Goal: Task Accomplishment & Management: Manage account settings

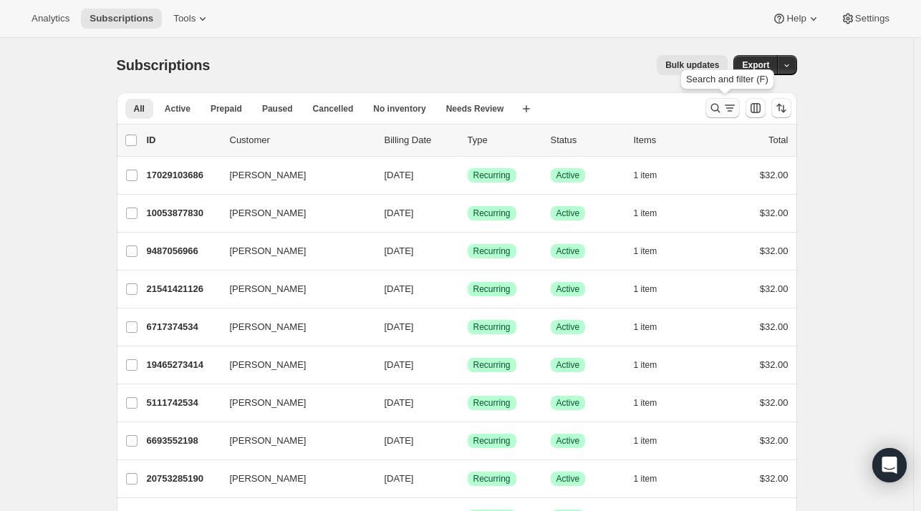
click at [711, 110] on icon "Search and filter results" at bounding box center [715, 108] width 14 height 14
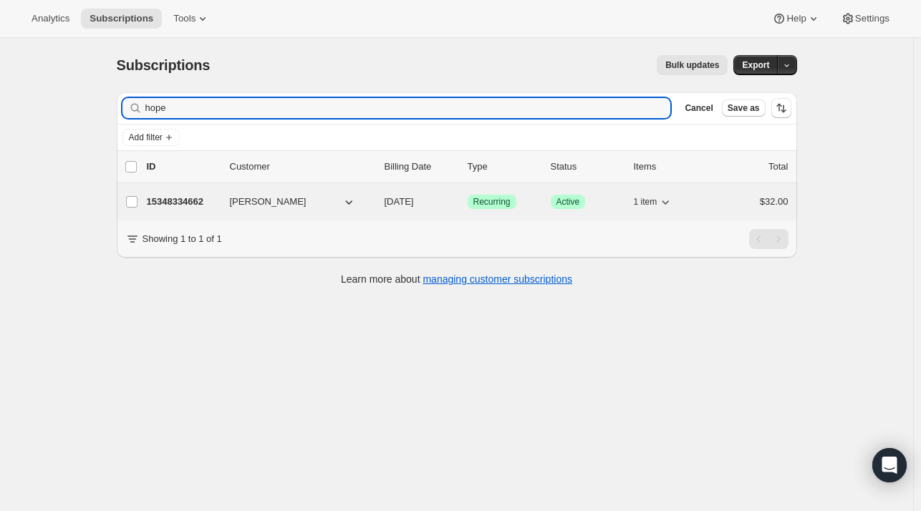
type input "hope"
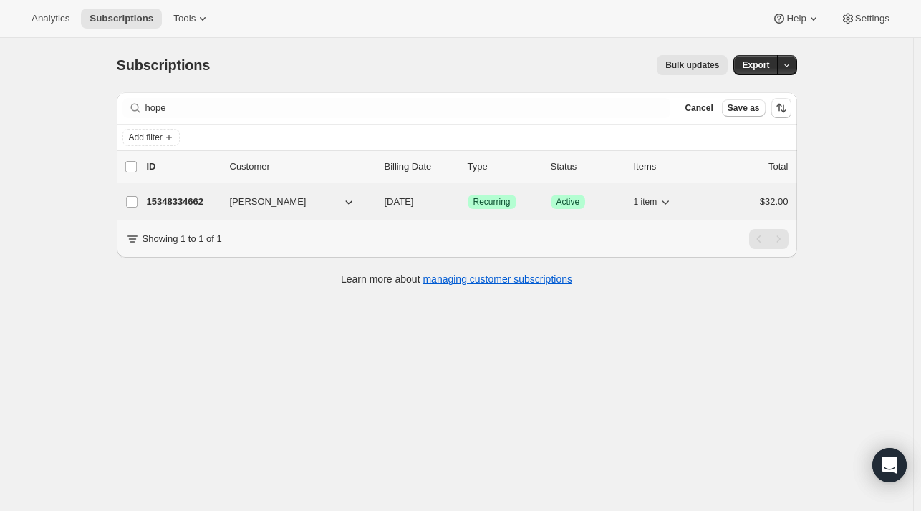
click at [326, 208] on div "15348334662 Hope Lieb Friedland 09/26/2025 Success Recurring Success Active 1 i…" at bounding box center [467, 202] width 641 height 20
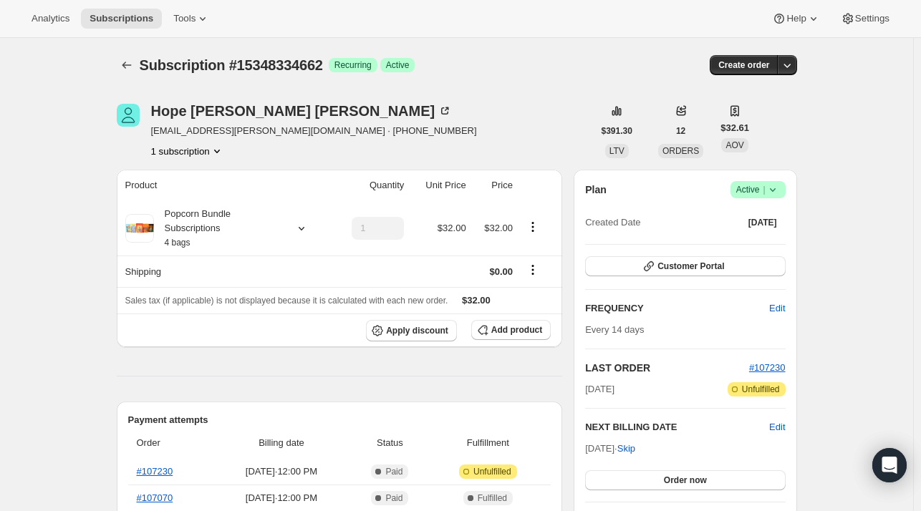
click at [762, 191] on span "Active |" at bounding box center [758, 190] width 44 height 14
click at [752, 248] on span "Cancel subscription" at bounding box center [762, 242] width 81 height 14
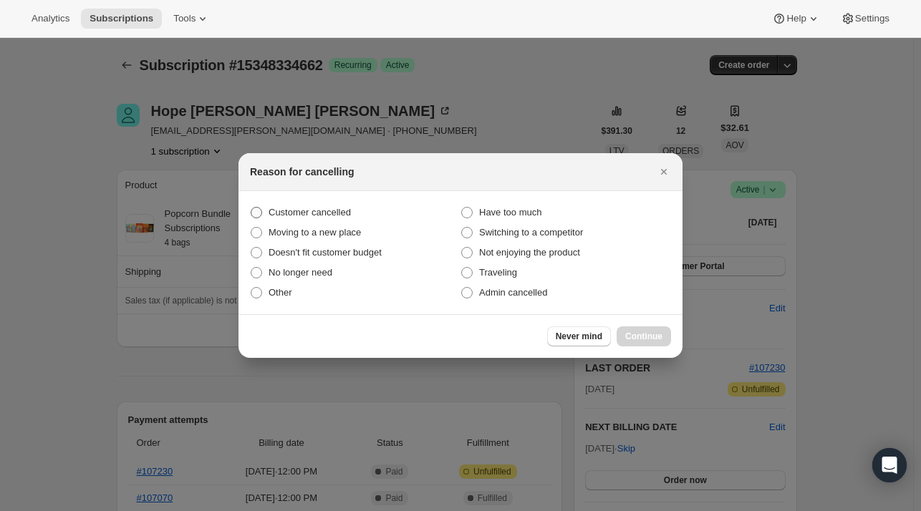
click at [256, 206] on span ":rcc:" at bounding box center [256, 212] width 13 height 13
click at [251, 207] on input "Customer cancelled" at bounding box center [251, 207] width 1 height 1
radio input "true"
click at [649, 336] on span "Continue" at bounding box center [643, 336] width 37 height 11
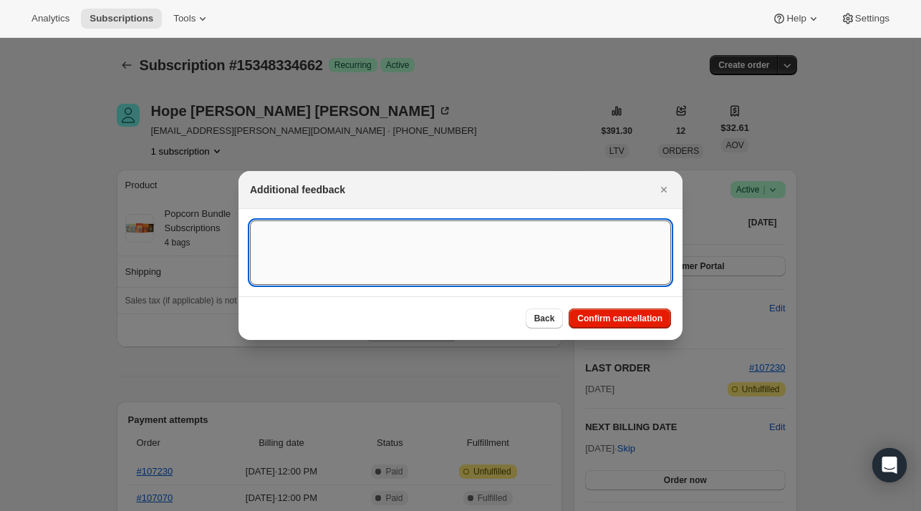
click at [322, 248] on textarea ":rcc:" at bounding box center [460, 253] width 421 height 64
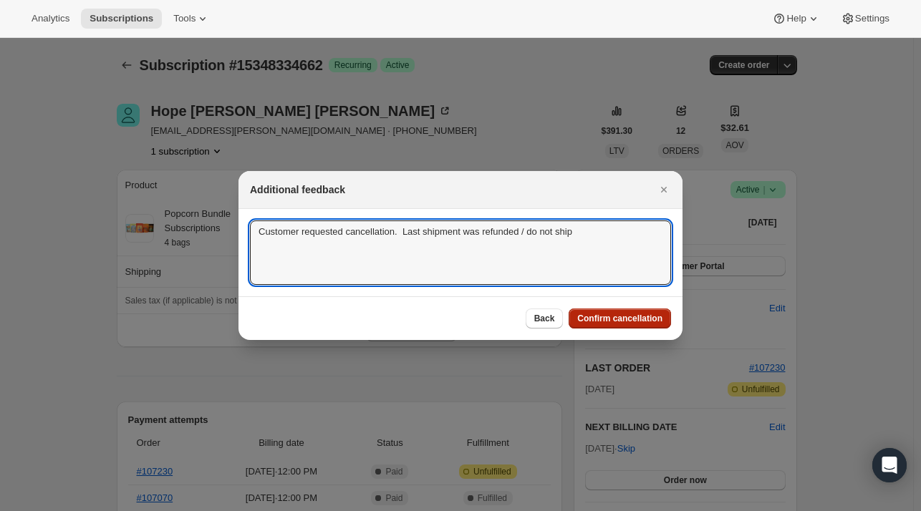
type textarea "Customer requested cancellation. Last shipment was refunded / do not ship"
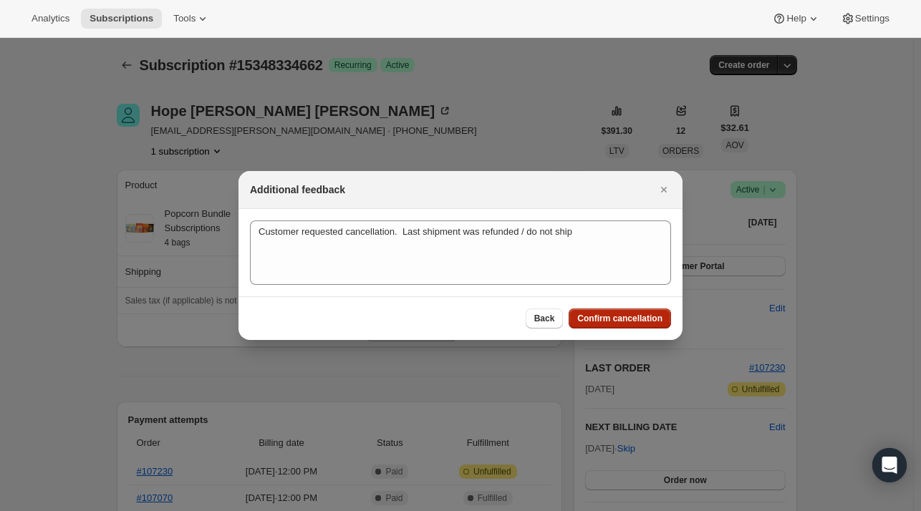
click at [616, 311] on button "Confirm cancellation" at bounding box center [619, 319] width 102 height 20
